Goal: Task Accomplishment & Management: Manage account settings

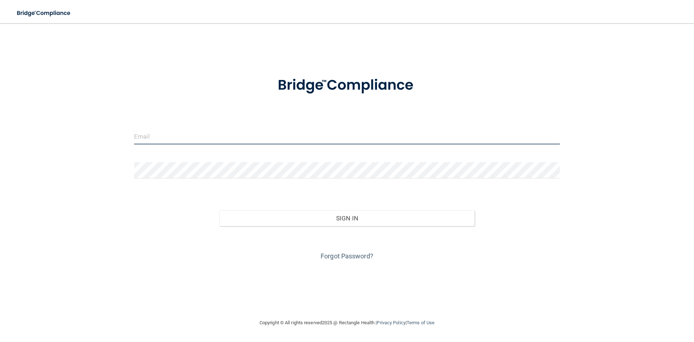
click at [170, 141] on input "email" at bounding box center [347, 136] width 426 height 16
type input "[EMAIL_ADDRESS][DOMAIN_NAME]"
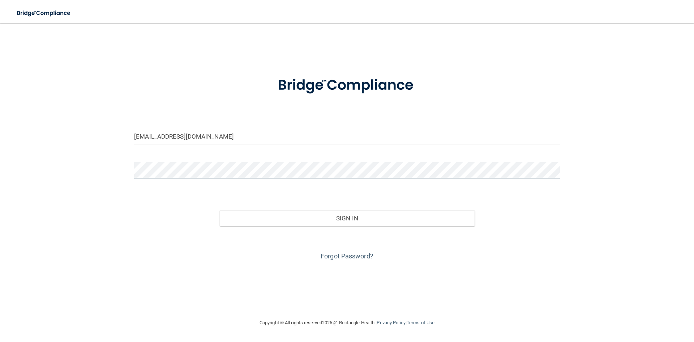
click at [219, 210] on button "Sign In" at bounding box center [347, 218] width 256 height 16
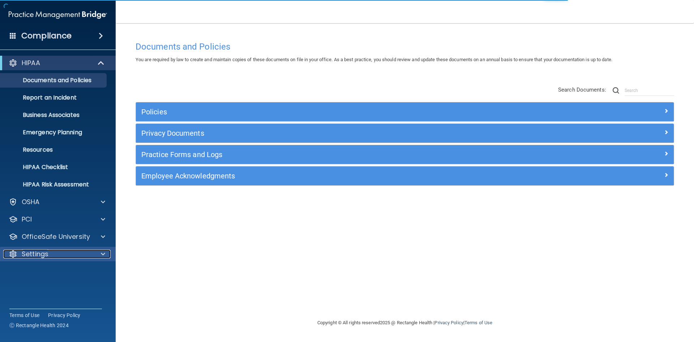
click at [41, 249] on p "Settings" at bounding box center [35, 253] width 27 height 9
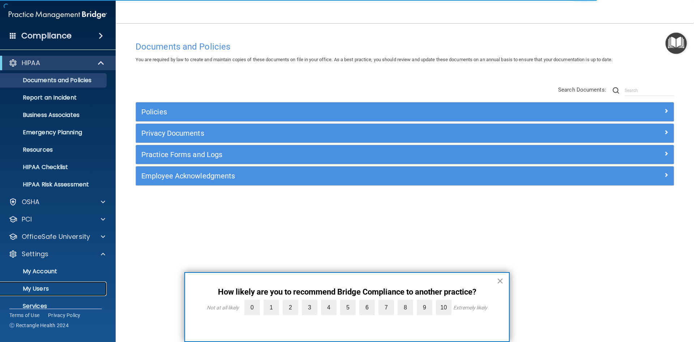
click at [54, 291] on p "My Users" at bounding box center [54, 288] width 99 height 7
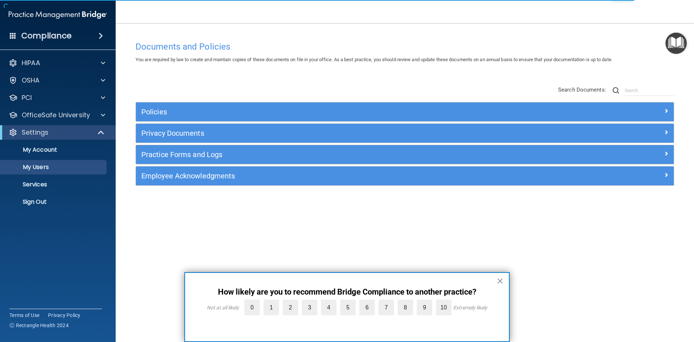
click at [499, 278] on button "×" at bounding box center [500, 281] width 7 height 12
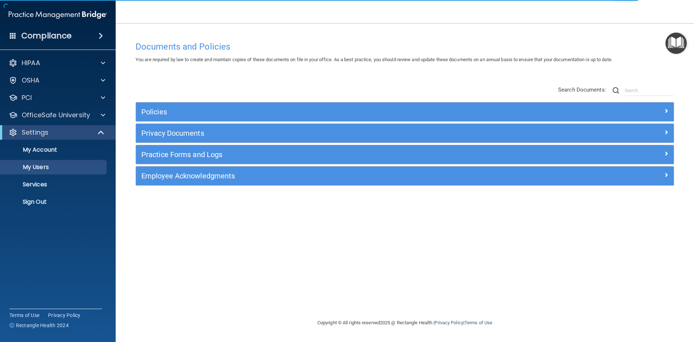
select select "20"
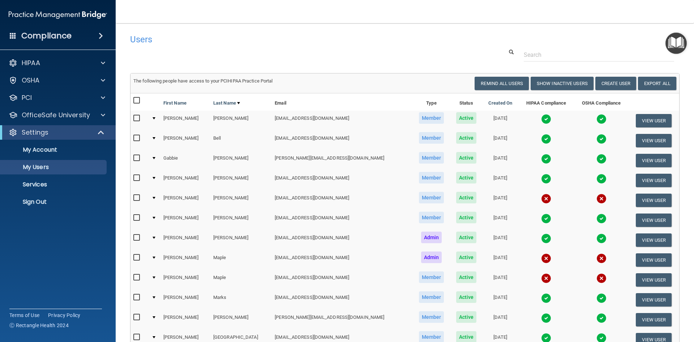
click at [541, 198] on img at bounding box center [546, 198] width 10 height 10
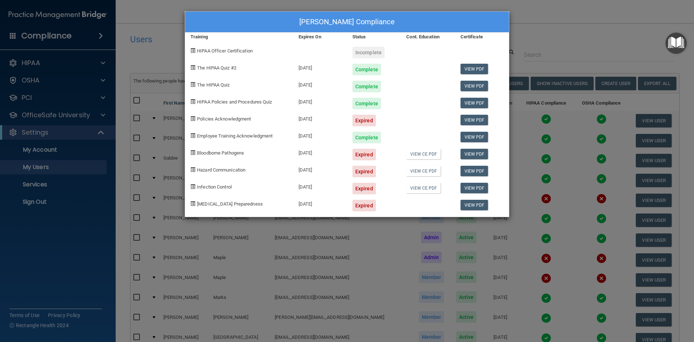
click at [547, 44] on div "Becky Caughman's Compliance Training Expires On Status Cont. Education Certific…" at bounding box center [347, 171] width 694 height 342
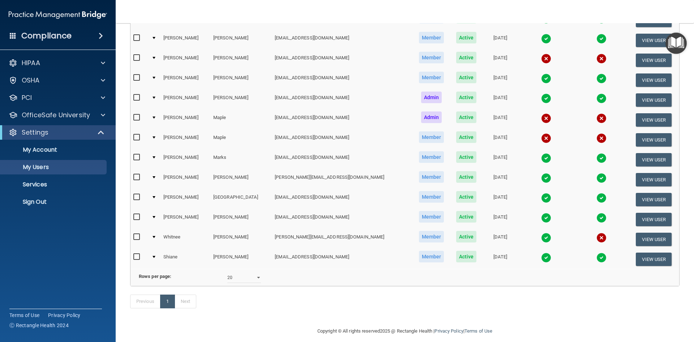
scroll to position [145, 0]
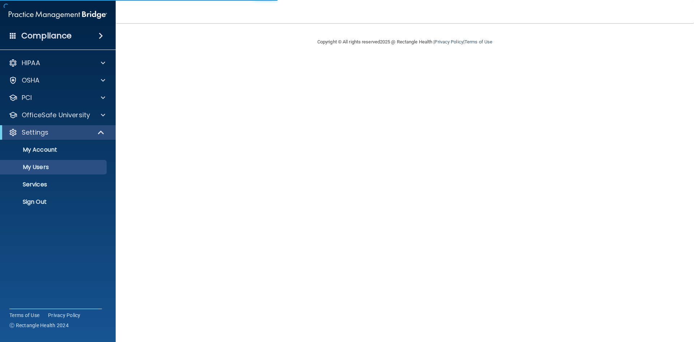
select select "20"
